Goal: Transaction & Acquisition: Purchase product/service

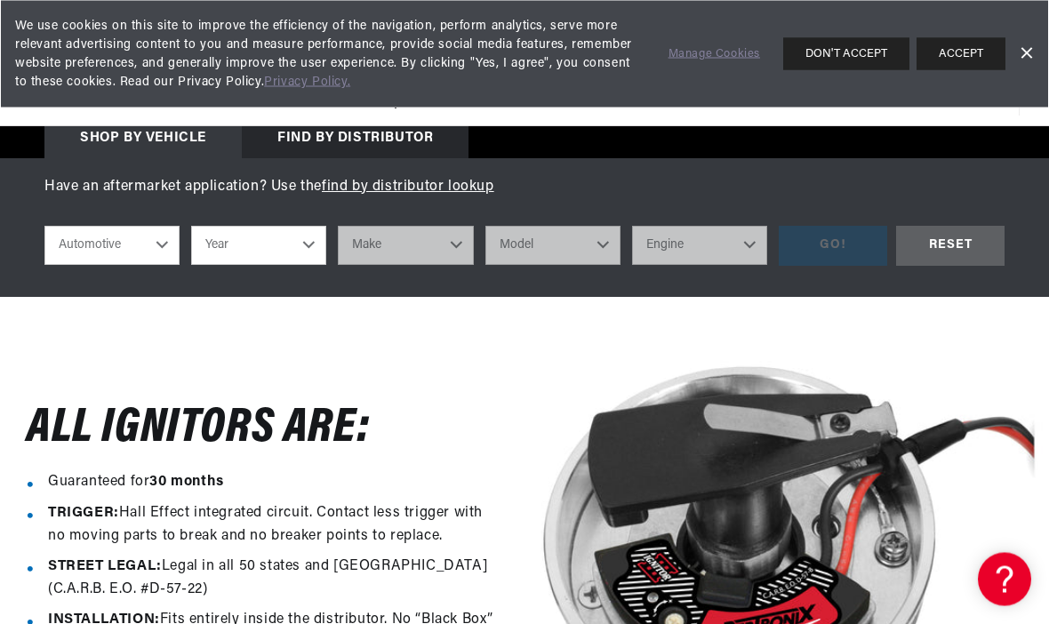
scroll to position [411, 0]
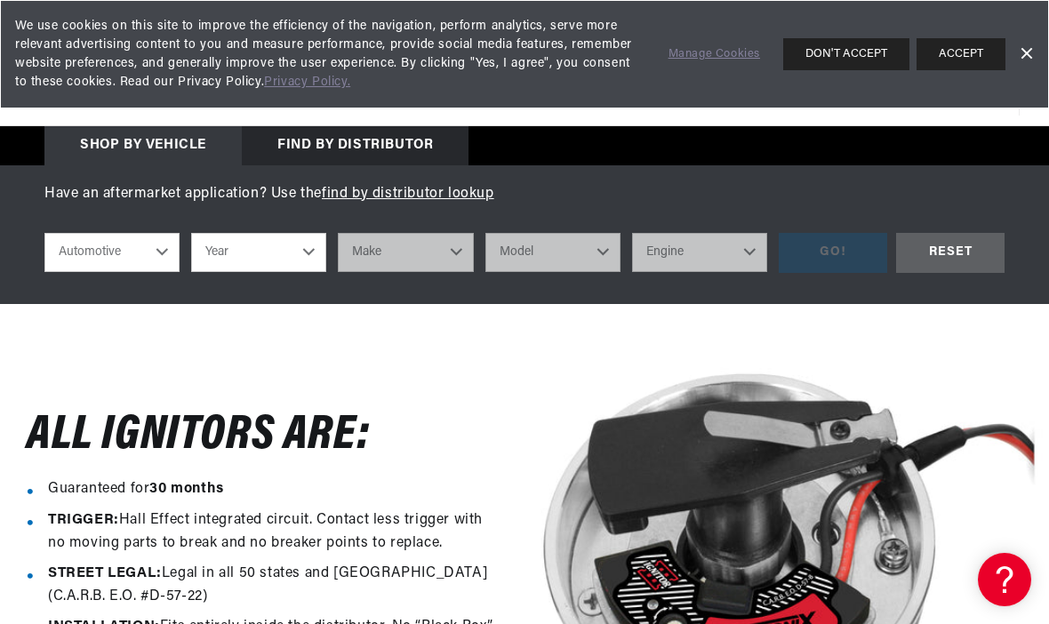
click at [119, 240] on select "Automotive Agricultural Industrial Marine Motorcycle" at bounding box center [111, 252] width 135 height 39
select select "Industrial"
click at [288, 256] on select "Year 1990 1986 1984 1983 1982 1981 1980 1979 1978 1977 1976 1975 1974 1973 1972…" at bounding box center [258, 252] width 135 height 39
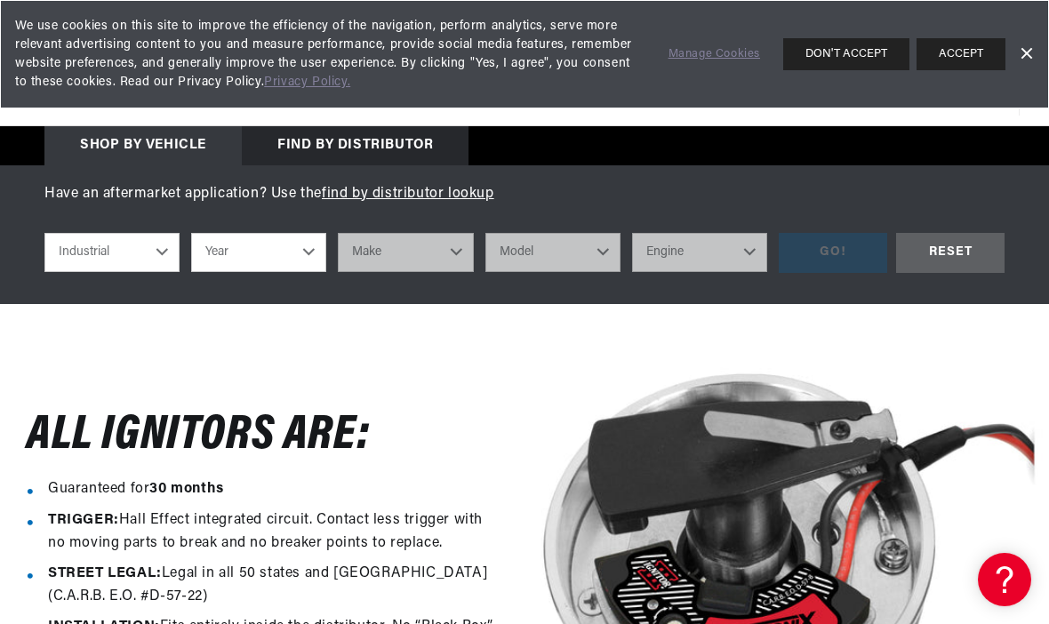
select select "1963"
click at [417, 253] on select "Make Baker Chevrolet Eaton, Yale, Towne Elgin Sweeper Ford GMC Hyster Massey Fe…" at bounding box center [405, 252] width 135 height 39
select select "Eaton,-Yale,-Towne"
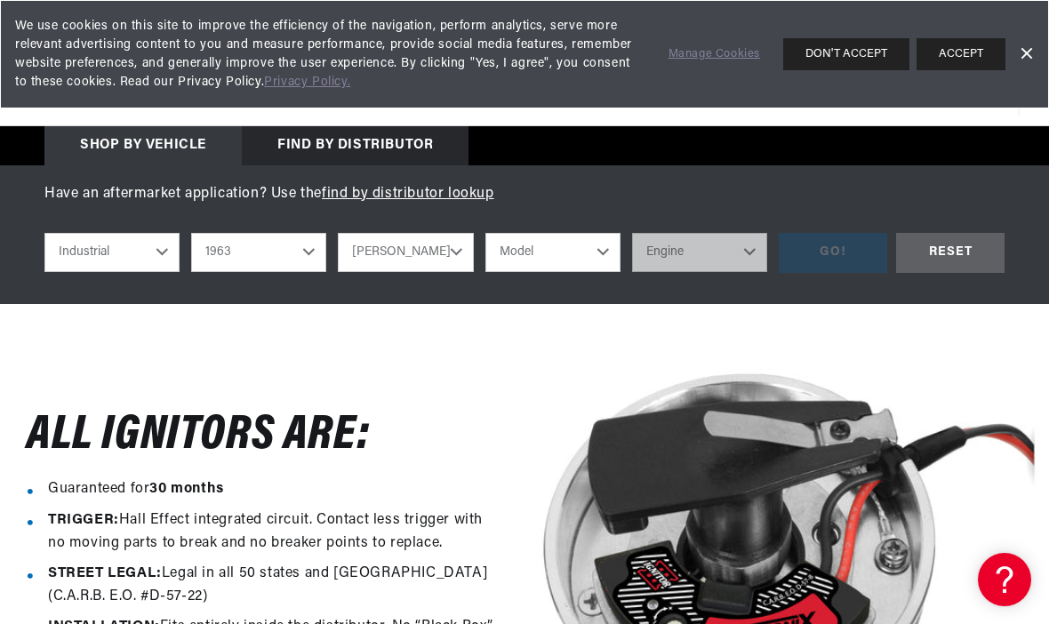
click at [432, 249] on select "Baker Chevrolet Eaton, Yale, Towne Elgin Sweeper Ford GMC Hyster Massey Ferguso…" at bounding box center [405, 252] width 135 height 39
select select "Ford"
click at [569, 251] on select "Model All models (excluding V-6 engine)" at bounding box center [552, 252] width 135 height 39
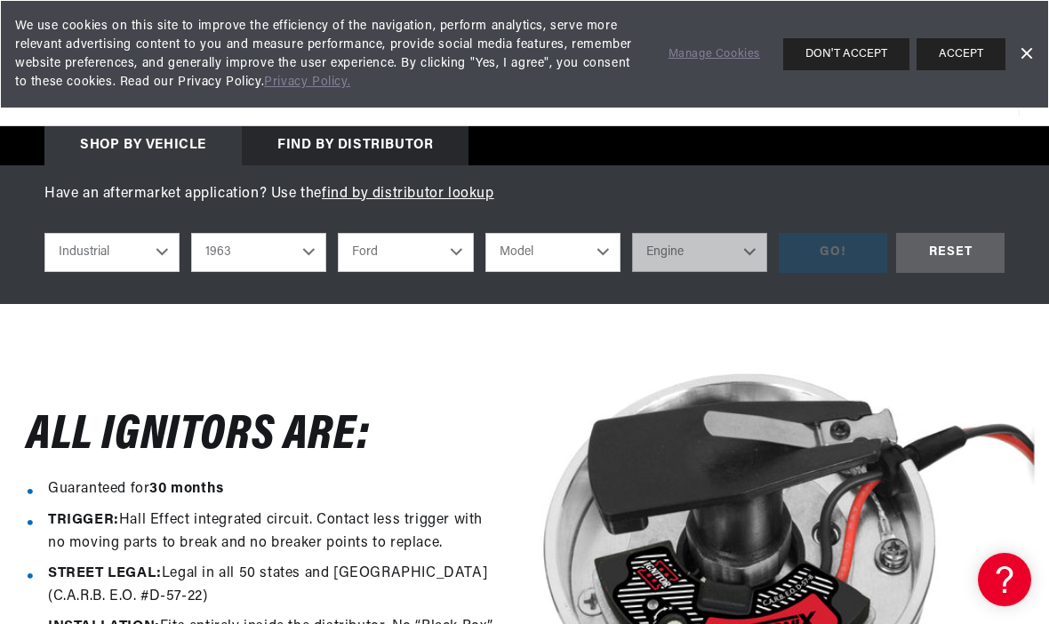
click at [580, 251] on select "Model All models (excluding V-6 engine)" at bounding box center [552, 252] width 135 height 39
click at [565, 254] on select "Model All models (excluding V-6 engine)" at bounding box center [552, 252] width 135 height 39
click at [568, 256] on select "Model All models (excluding V-6 engine)" at bounding box center [552, 252] width 135 height 39
click at [952, 255] on div "RESET" at bounding box center [950, 253] width 108 height 40
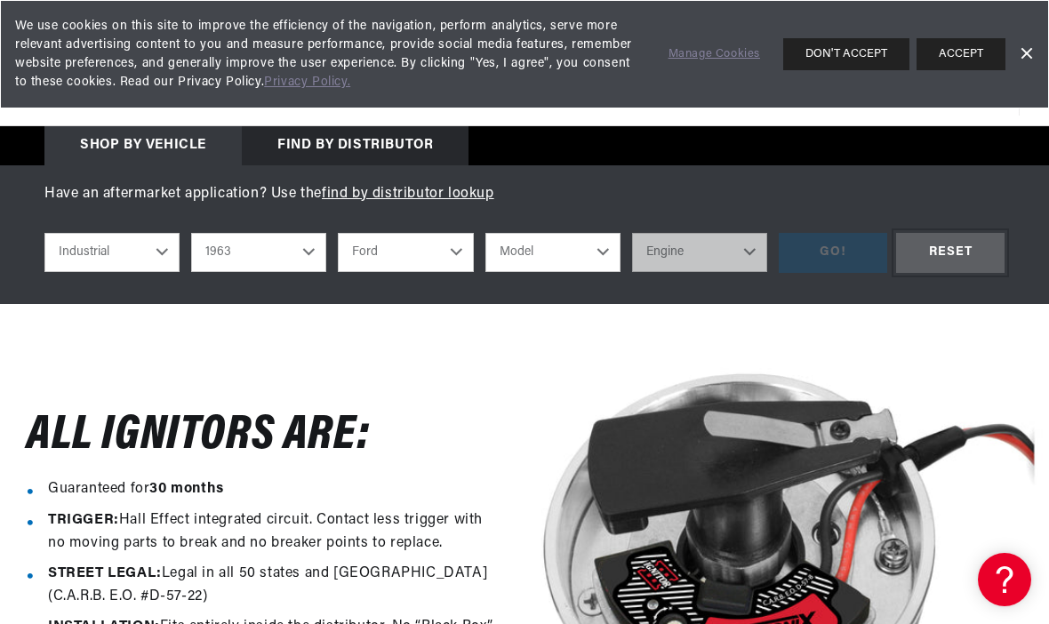
select select "Automotive"
select select "Year"
select select "Make"
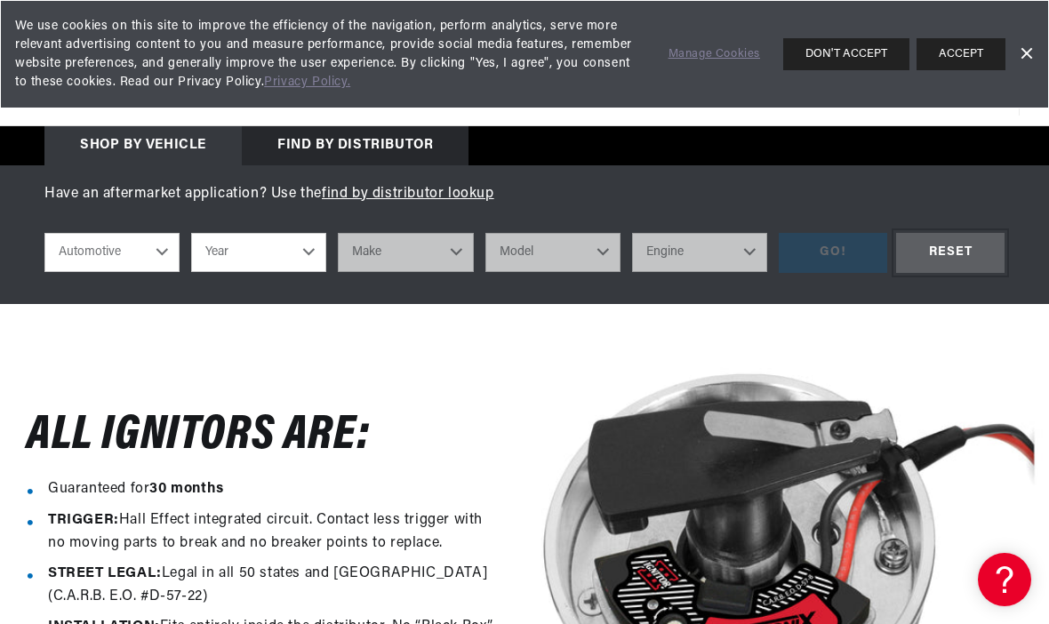
click at [948, 250] on div "RESET" at bounding box center [950, 253] width 108 height 40
click at [125, 259] on select "Automotive Agricultural Industrial Marine Motorcycle" at bounding box center [111, 252] width 135 height 39
click at [106, 254] on select "Automotive Agricultural Industrial Marine Motorcycle" at bounding box center [111, 252] width 135 height 39
select select "Industrial"
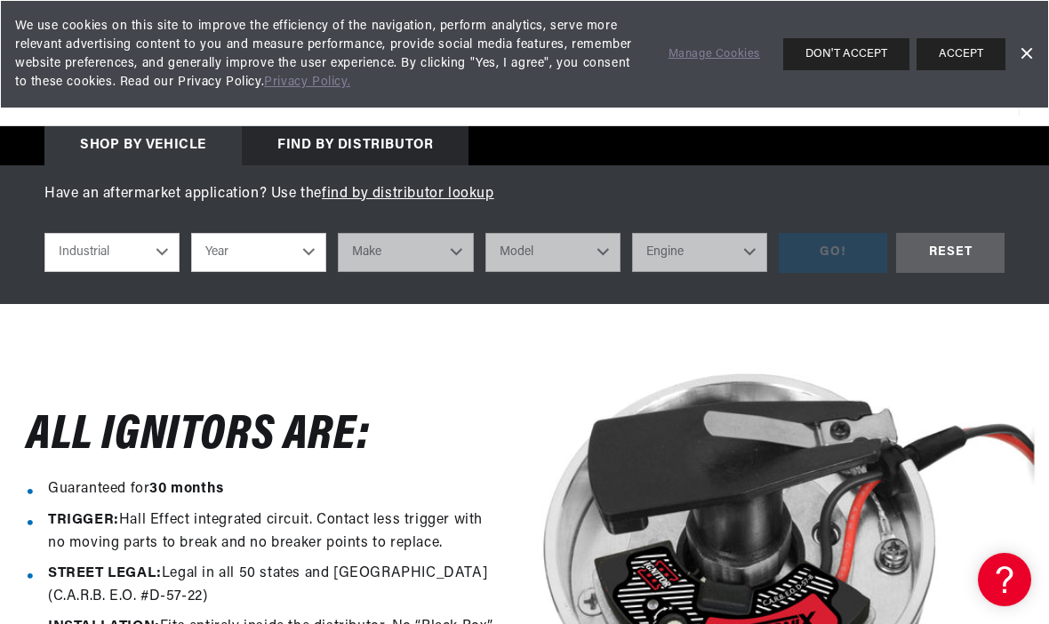
click at [240, 239] on select "Year 1990 1986 1984 1983 1982 1981 1980 1979 1978 1977 1976 1975 1974 1973 1972…" at bounding box center [258, 252] width 135 height 39
select select "1963"
click at [412, 248] on select "Make Baker Chevrolet Eaton, Yale, Towne Elgin Sweeper Ford GMC Hyster Massey Fe…" at bounding box center [405, 252] width 135 height 39
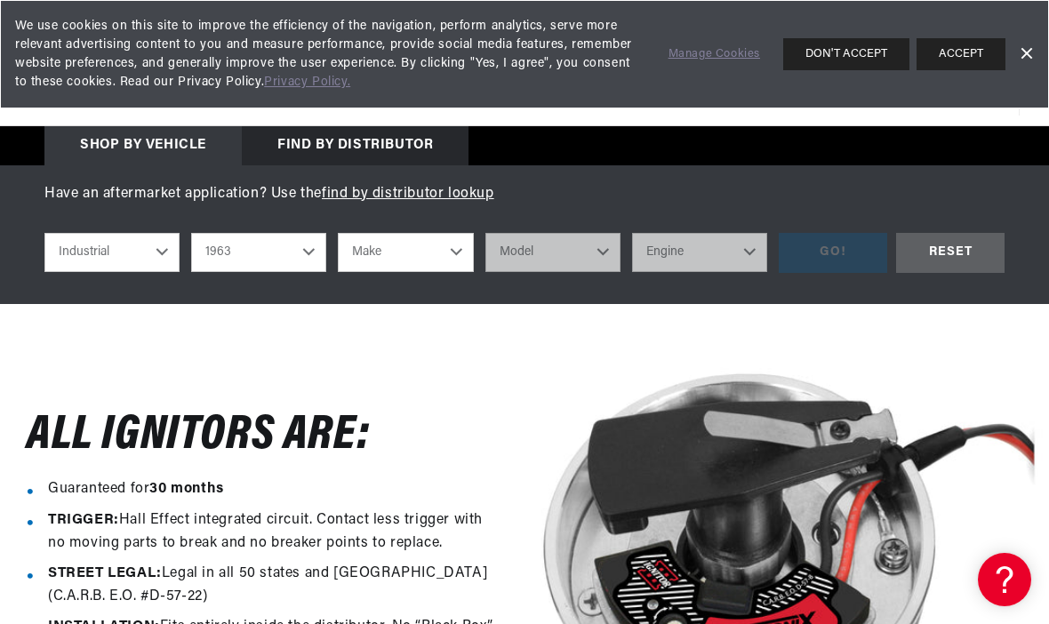
scroll to position [0, 889]
select select "Ford"
click at [572, 246] on select "Model All models (excluding V-6 engine)" at bounding box center [552, 252] width 135 height 39
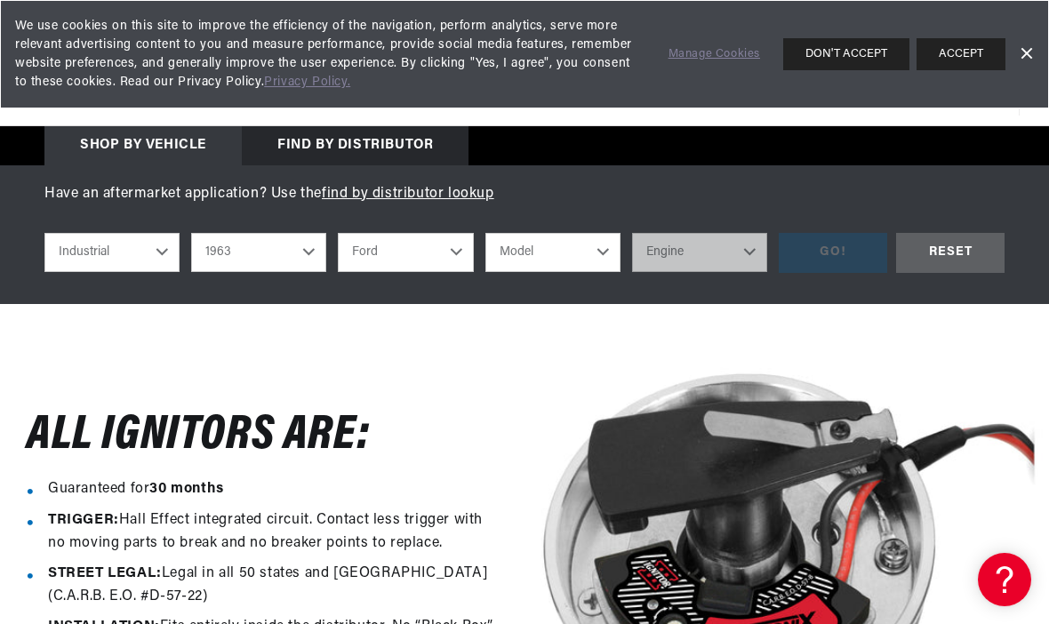
click at [592, 242] on select "Model All models (excluding V-6 engine)" at bounding box center [552, 252] width 135 height 39
click at [837, 259] on div "GO! RESET" at bounding box center [892, 253] width 226 height 40
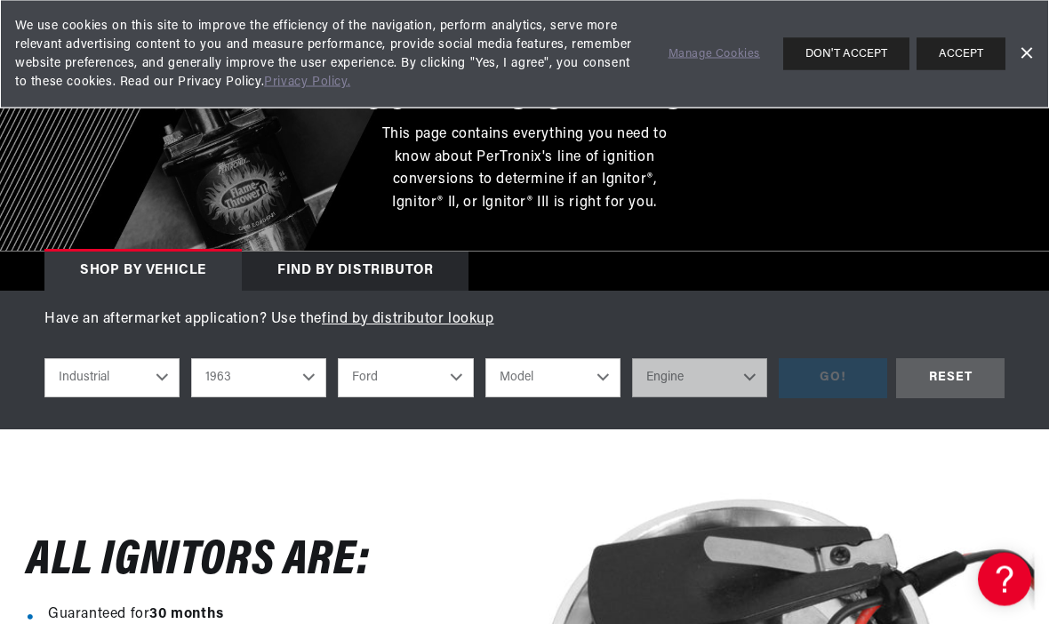
scroll to position [285, 0]
click at [444, 319] on link "find by distributor lookup" at bounding box center [408, 319] width 172 height 14
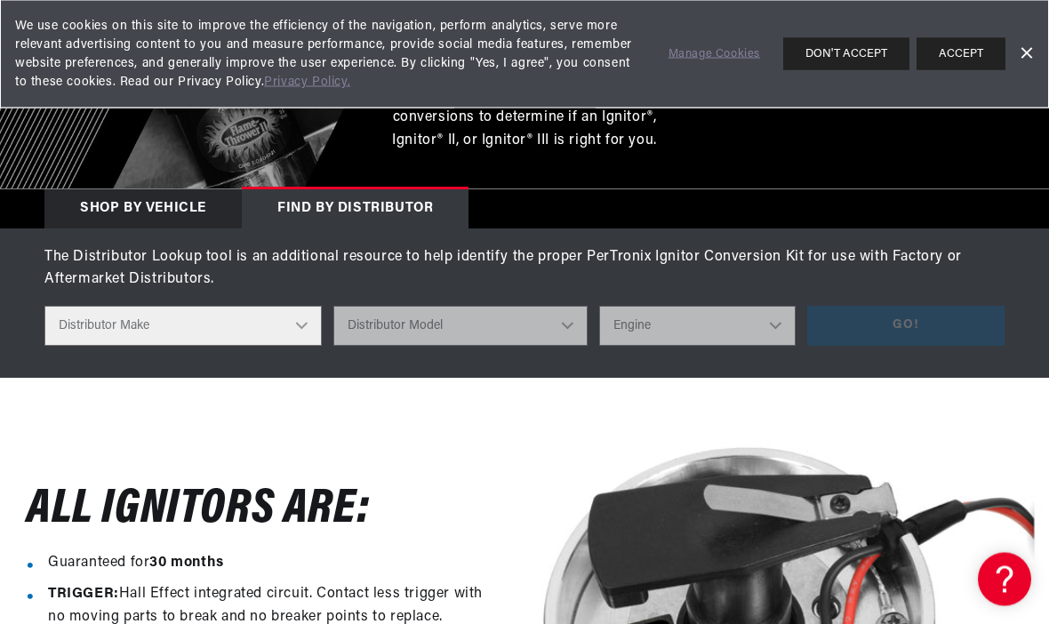
scroll to position [348, 0]
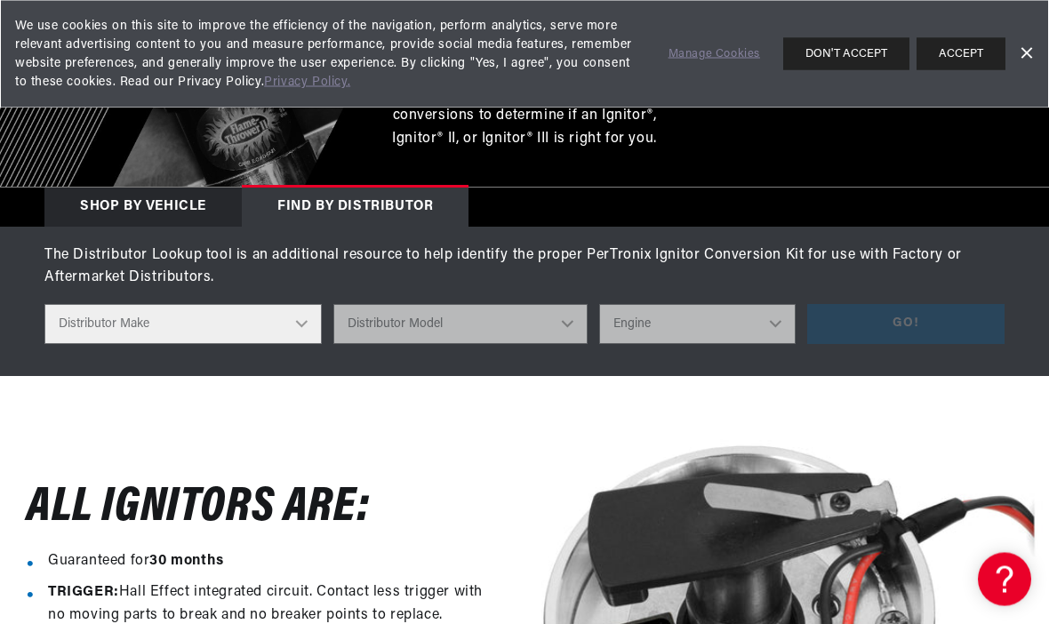
click at [227, 318] on select "Distributor Make Accel Aldon Autolite Bosch Century Chrysler Clark Colt Contine…" at bounding box center [182, 325] width 277 height 40
select select "Ford"
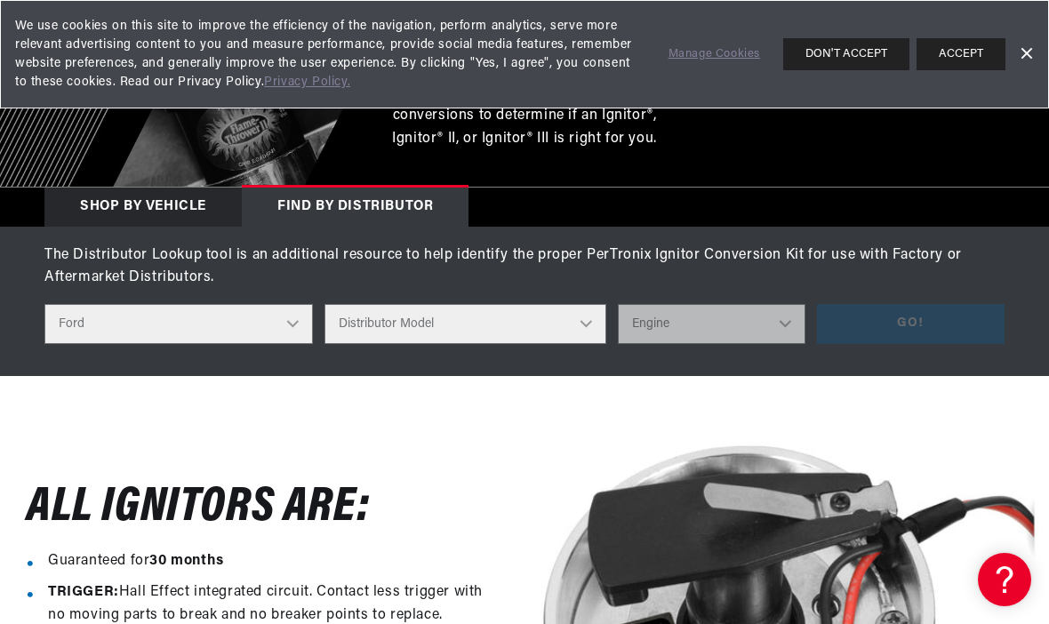
click at [448, 326] on select "Distributor Model 35513 311185 11A-12127 2N **Side Mount* 5GA-12127 701 DA 1EC …" at bounding box center [465, 324] width 283 height 40
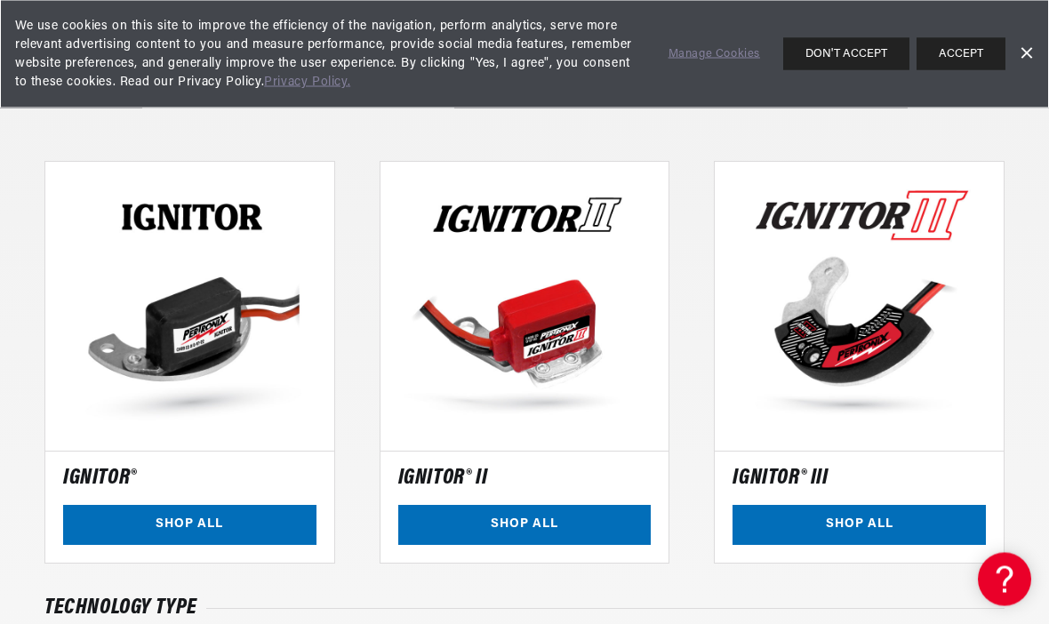
scroll to position [1136, 0]
click at [250, 522] on link "SHOP ALL" at bounding box center [189, 525] width 253 height 40
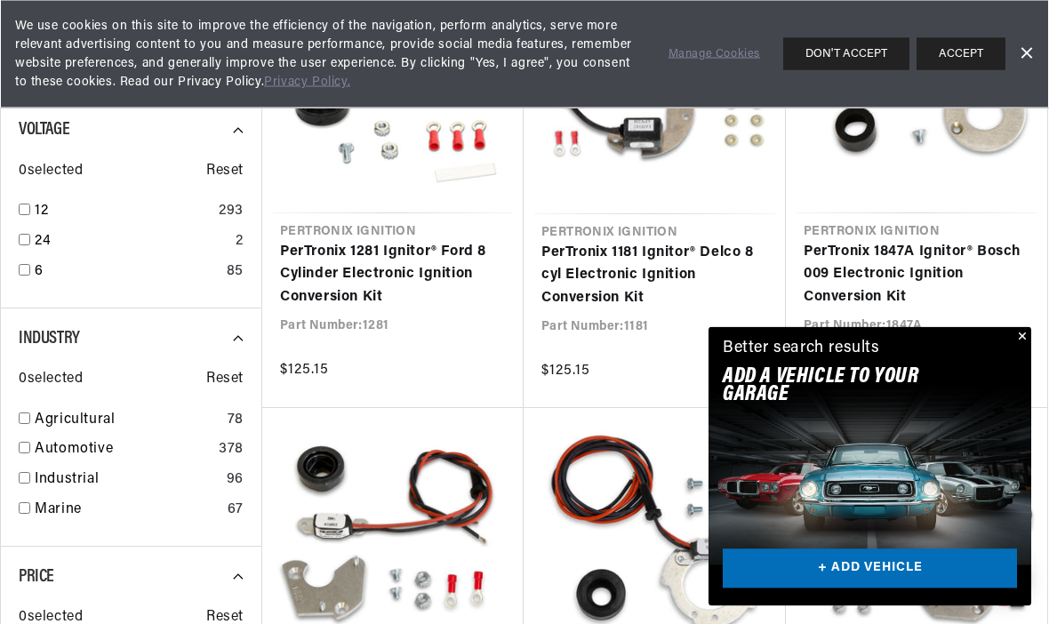
scroll to position [593, 0]
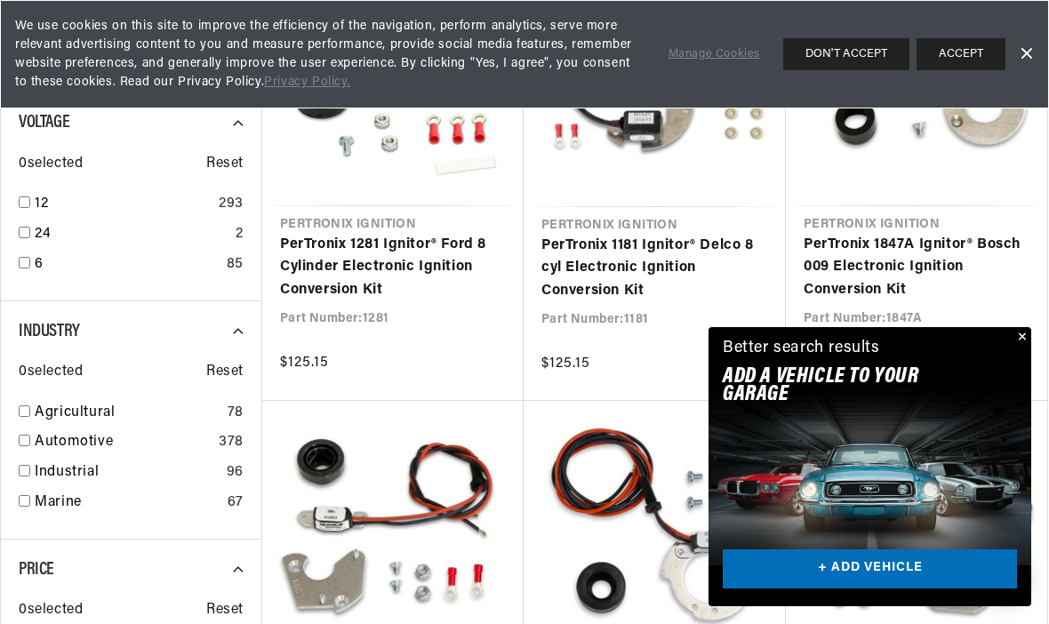
click at [1013, 348] on button "Close" at bounding box center [1020, 337] width 21 height 21
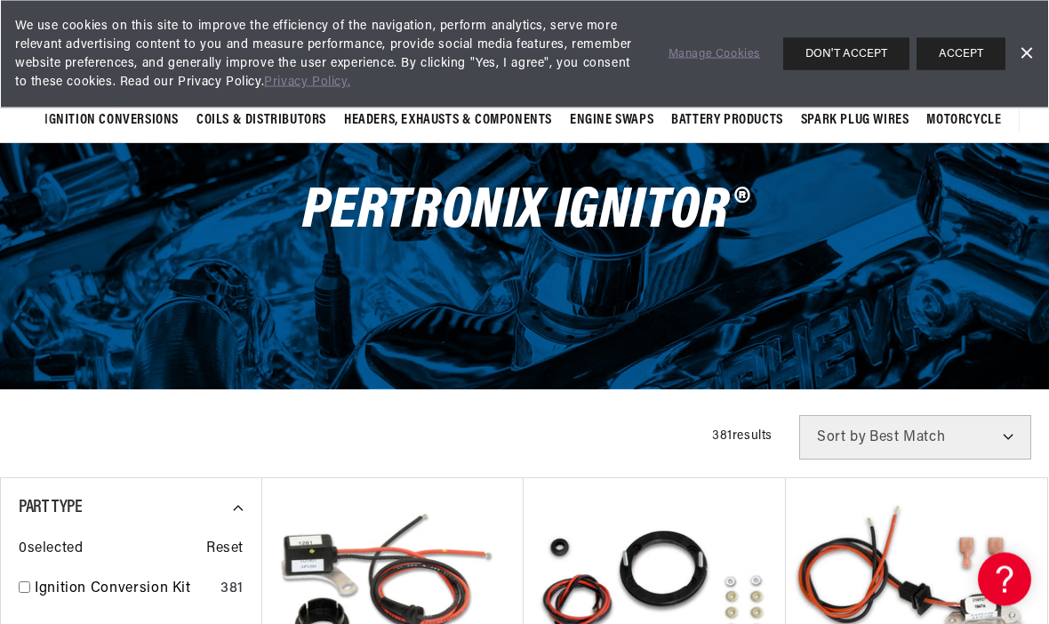
scroll to position [60, 0]
click at [923, 435] on select "Best Match Featured Name, A-Z Name, Z-A Price, Low to High Price, High to Low" at bounding box center [915, 437] width 232 height 44
select select "title"
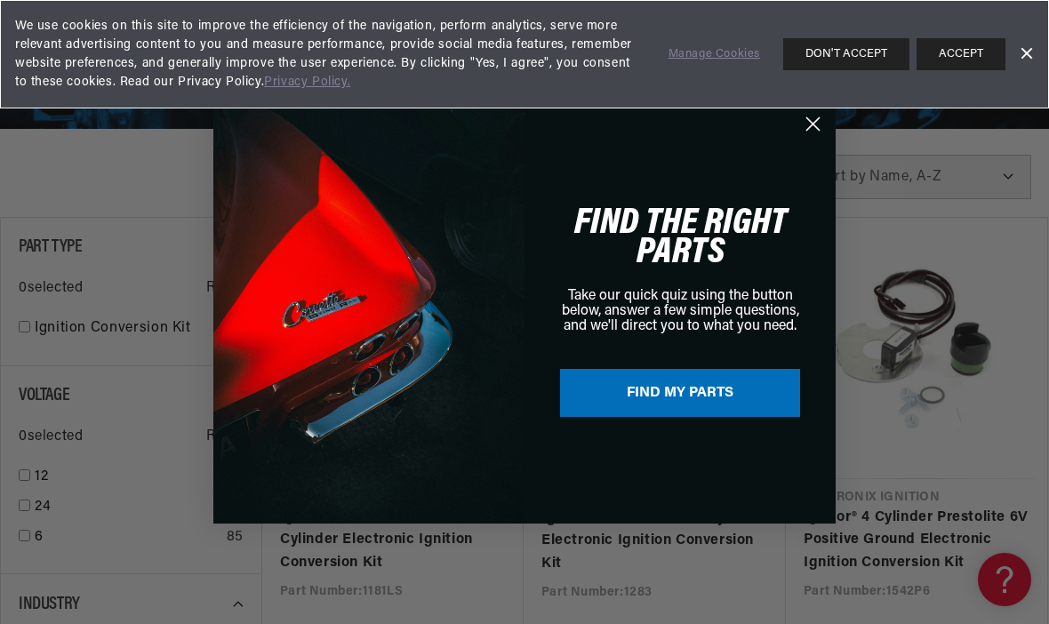
click at [817, 138] on circle "Close dialog" at bounding box center [812, 122] width 29 height 29
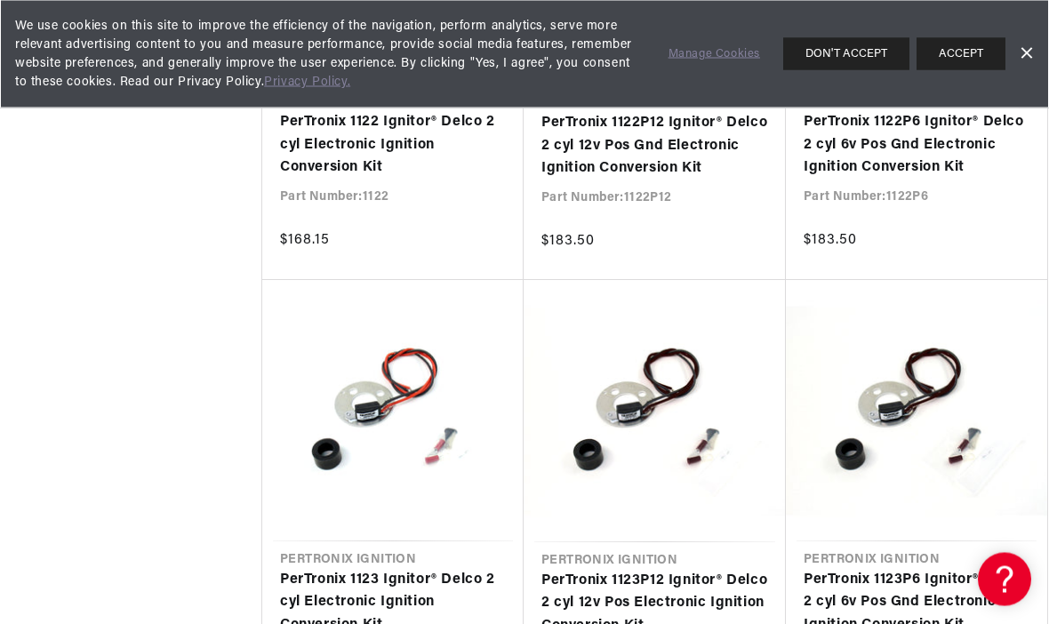
scroll to position [0, 889]
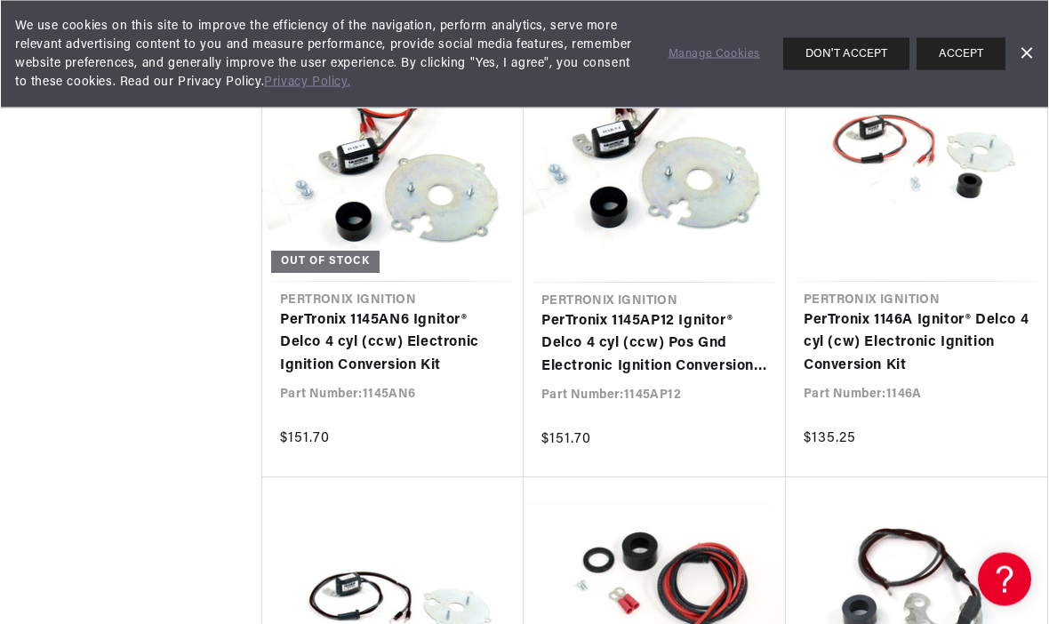
scroll to position [0, 1778]
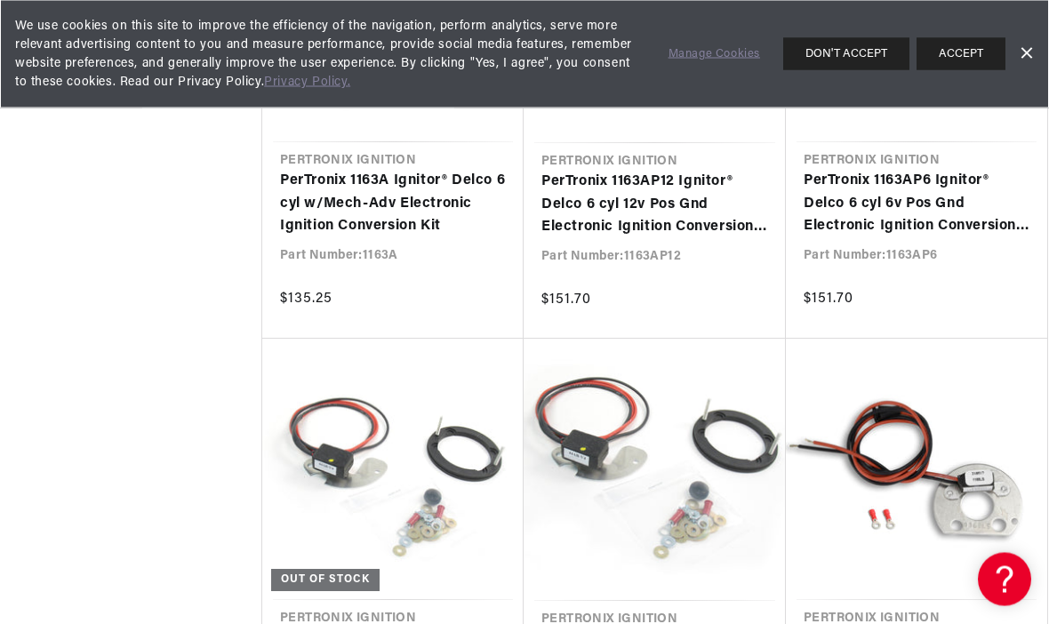
scroll to position [6148, 0]
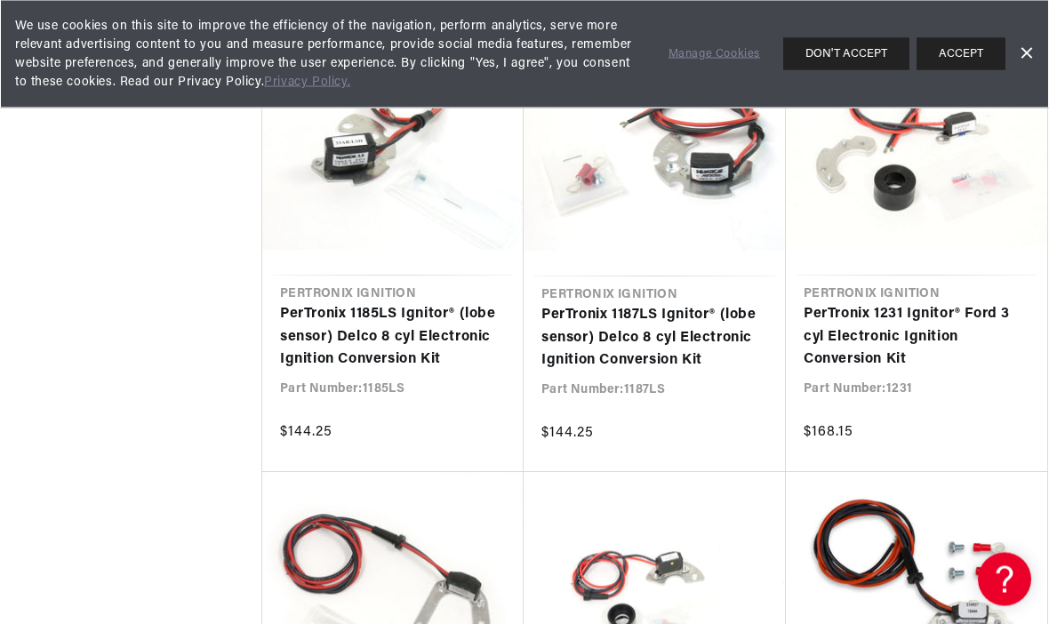
scroll to position [8315, 0]
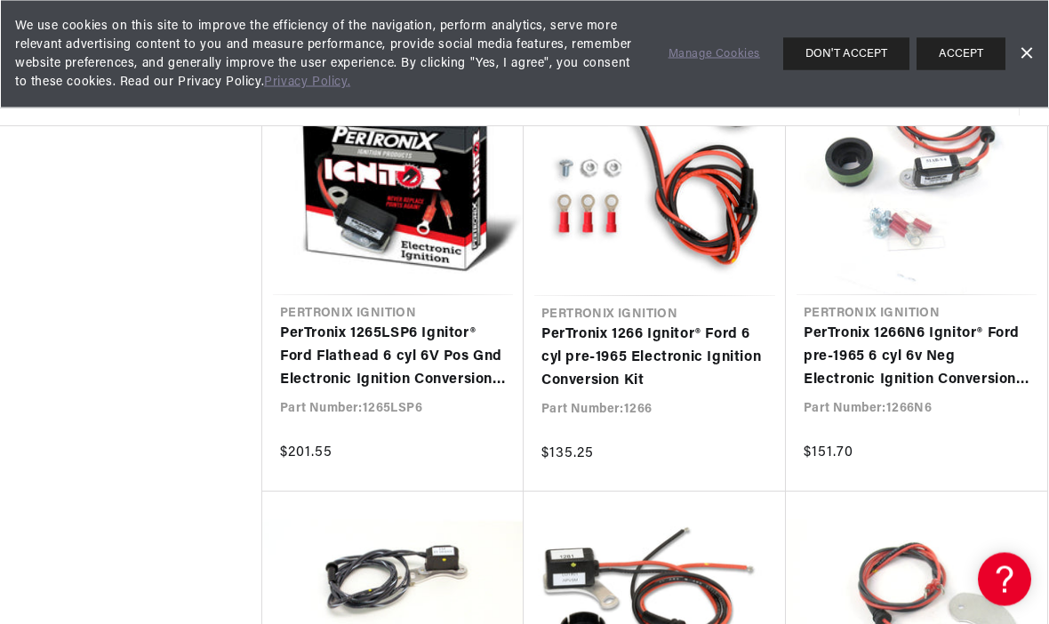
scroll to position [11486, 0]
click at [660, 324] on link "PerTronix 1266 Ignitor® Ford 6 cyl pre-1965 Electronic Ignition Conversion Kit" at bounding box center [654, 358] width 227 height 68
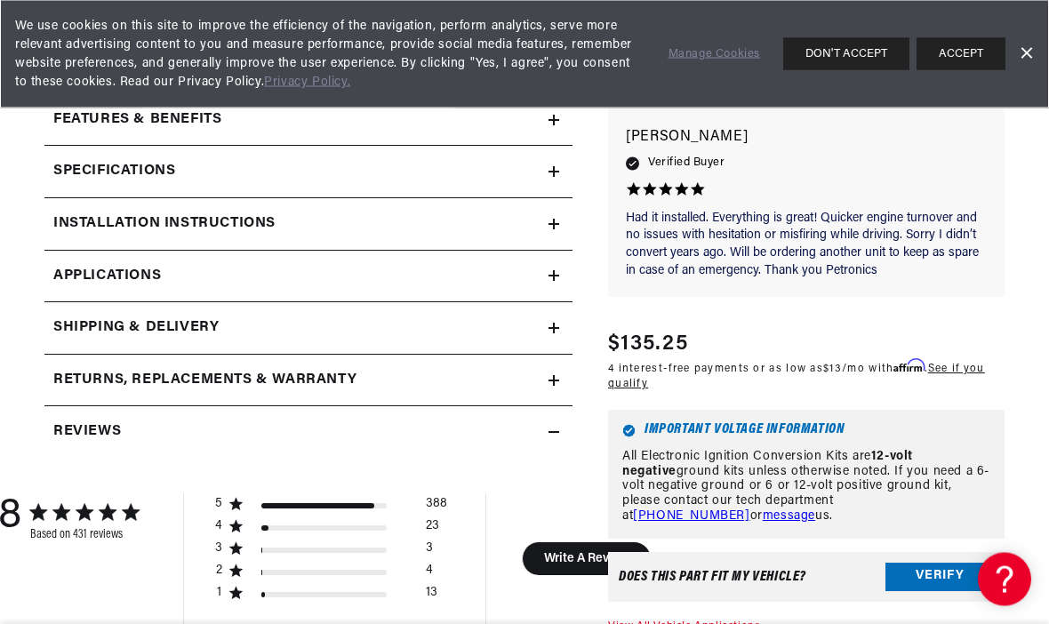
scroll to position [0, 1778]
click at [98, 271] on span "Applications" at bounding box center [107, 276] width 108 height 23
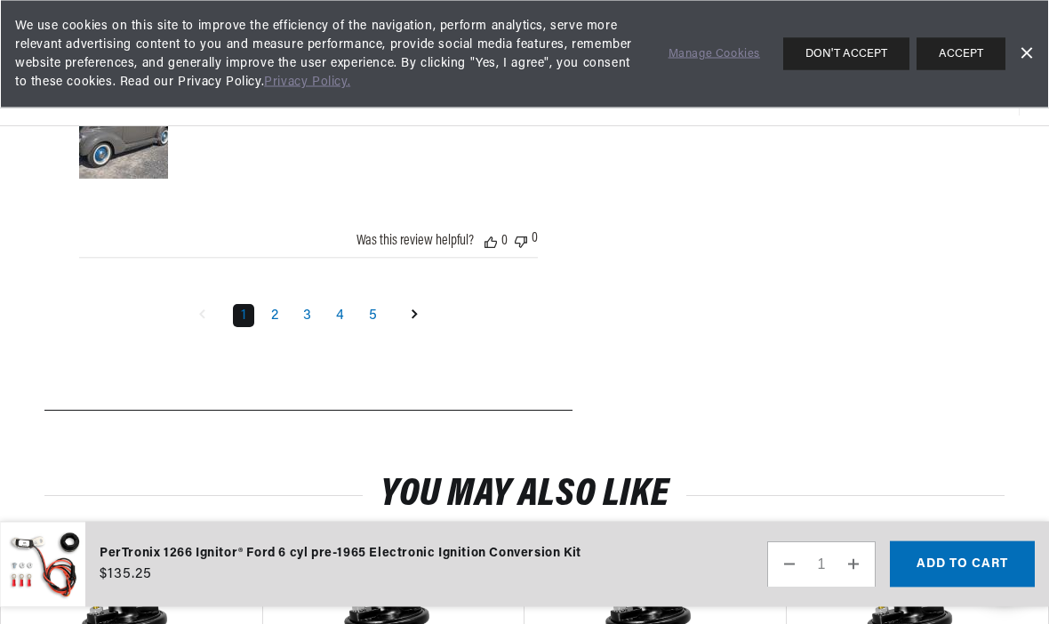
scroll to position [2775, 0]
